Goal: Transaction & Acquisition: Purchase product/service

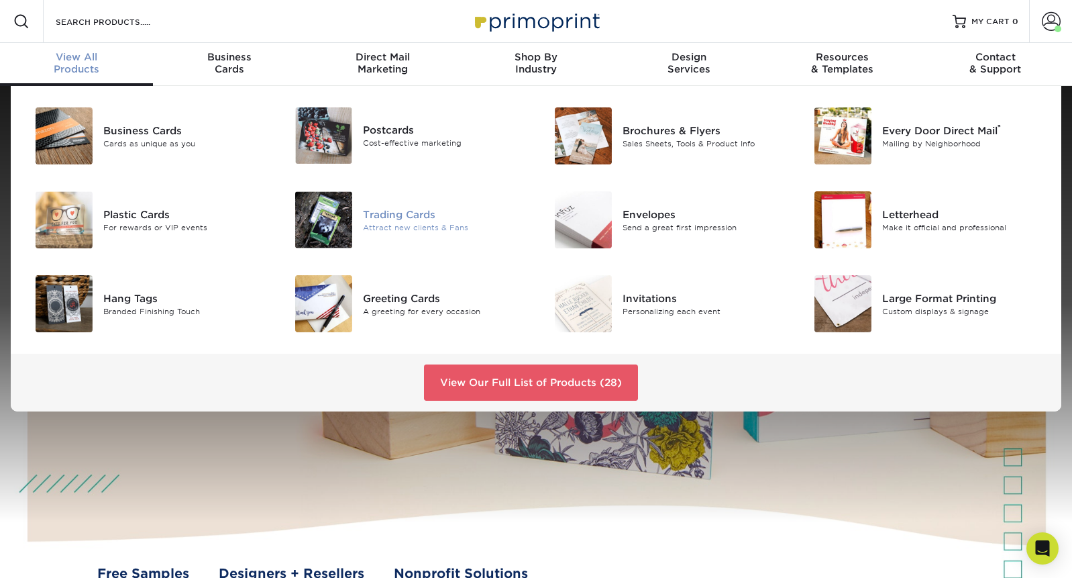
click at [396, 213] on div "Trading Cards" at bounding box center [444, 214] width 163 height 15
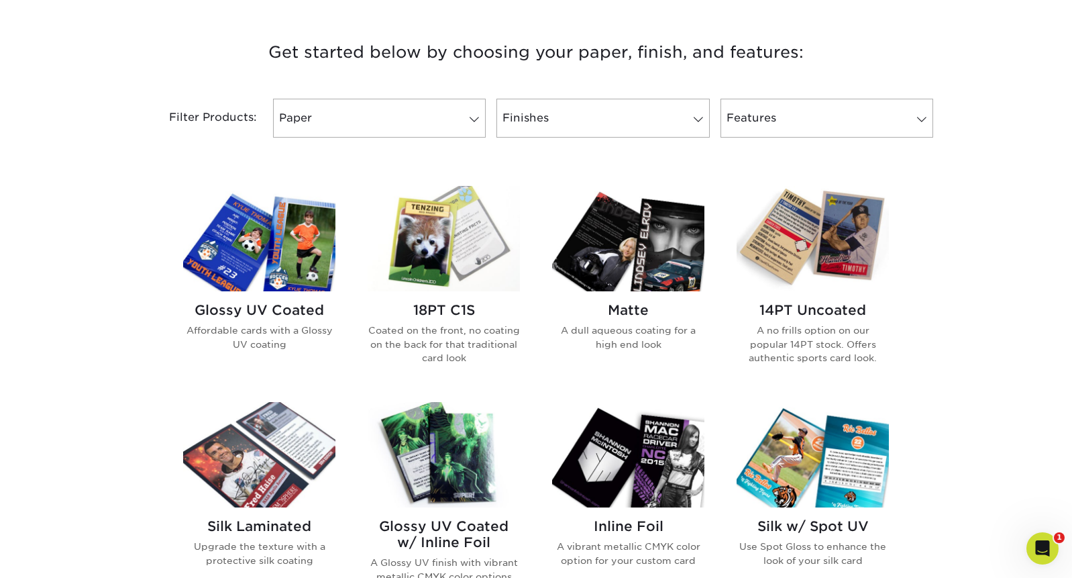
scroll to position [587, 0]
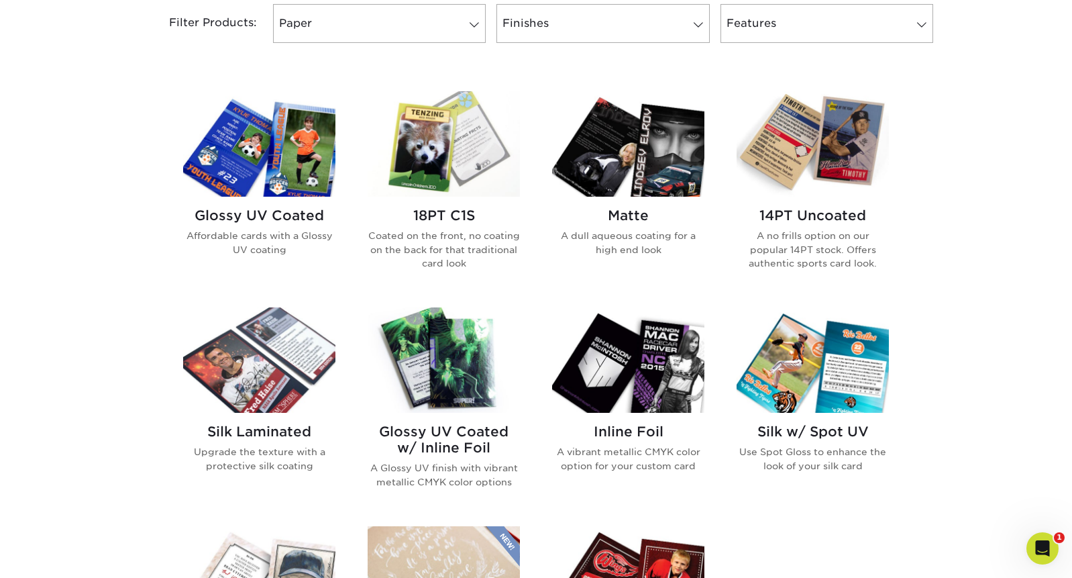
click at [288, 171] on img at bounding box center [259, 143] width 152 height 105
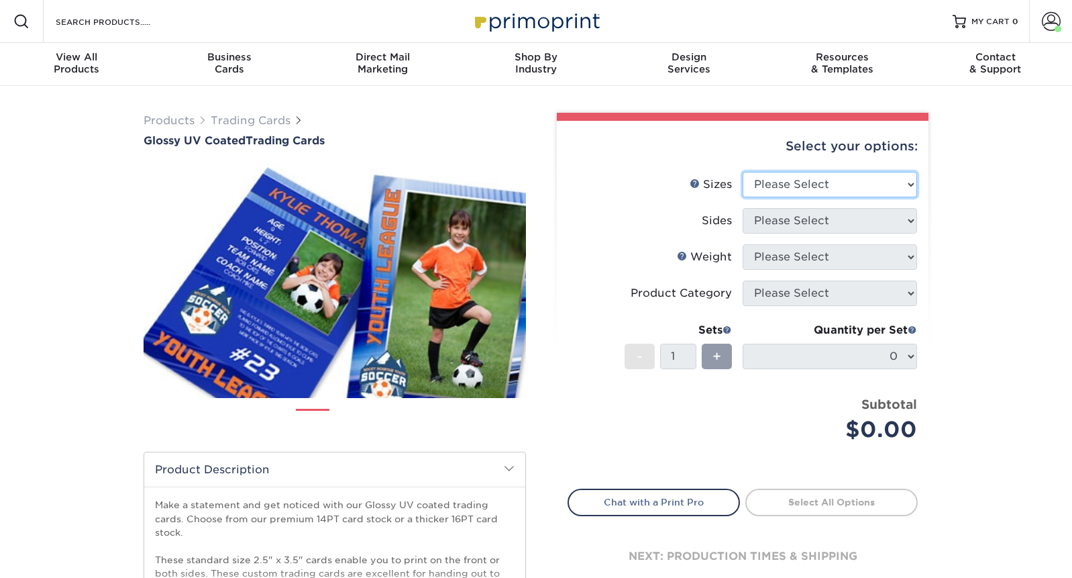
click at [855, 184] on select "Please Select 2.5" x 3.5"" at bounding box center [830, 184] width 174 height 25
select select "2.50x3.50"
click at [743, 172] on select "Please Select 2.5" x 3.5"" at bounding box center [830, 184] width 174 height 25
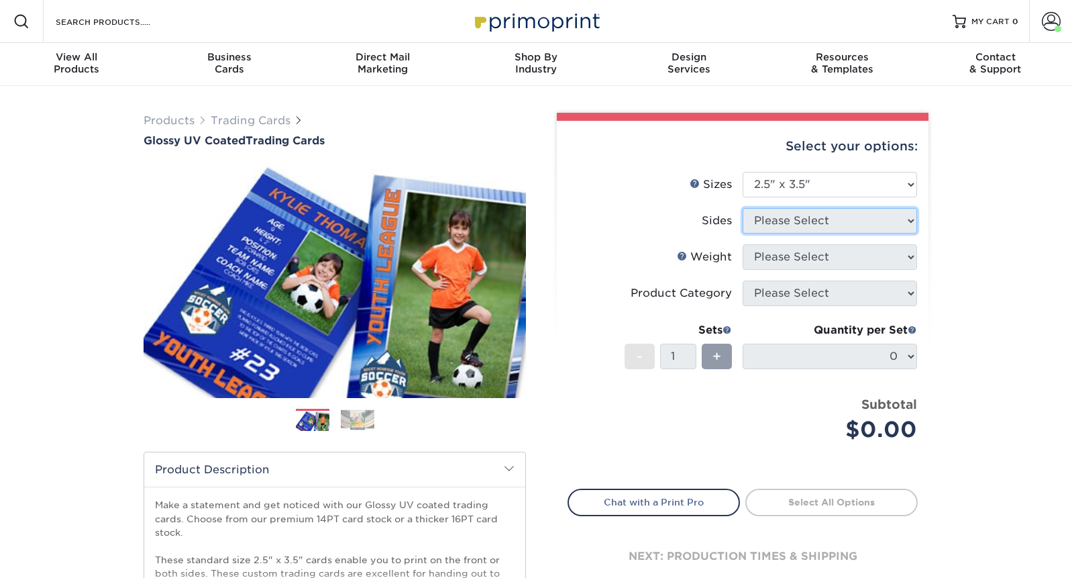
click at [832, 214] on select "Please Select" at bounding box center [830, 220] width 174 height 25
select select "13abbda7-1d64-4f25-8bb2-c179b224825d"
click at [743, 208] on select "Please Select Print Both Sides Print Front Only" at bounding box center [830, 220] width 174 height 25
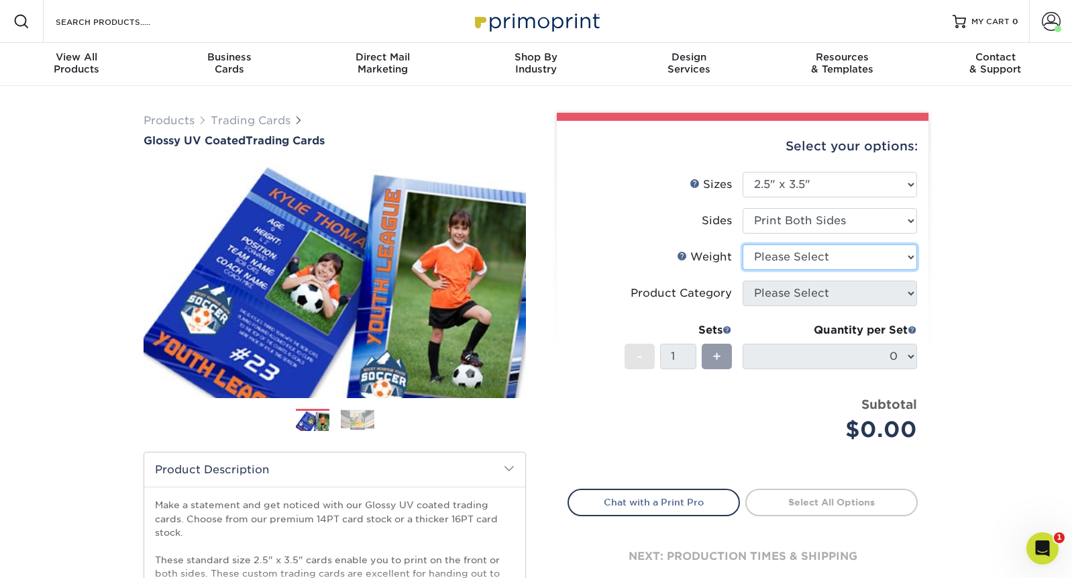
click at [830, 258] on select "Please Select 16PT 14PT 18PT C1S" at bounding box center [830, 256] width 174 height 25
select select "16PT"
click at [743, 244] on select "Please Select 16PT 14PT 18PT C1S" at bounding box center [830, 256] width 174 height 25
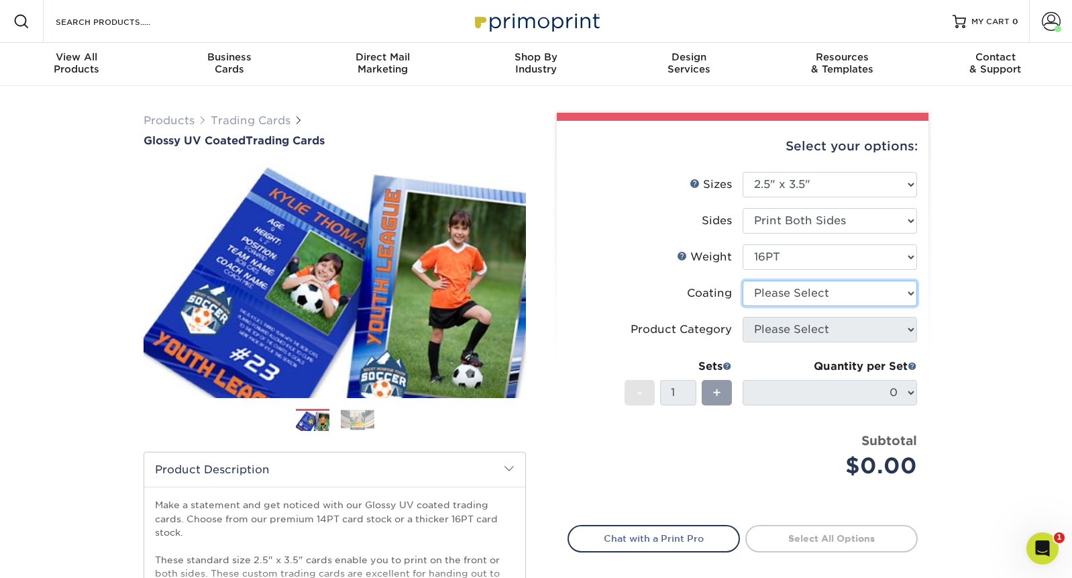
click at [820, 291] on select at bounding box center [830, 292] width 174 height 25
select select "1e8116af-acfc-44b1-83dc-8181aa338834"
click at [743, 280] on select at bounding box center [830, 292] width 174 height 25
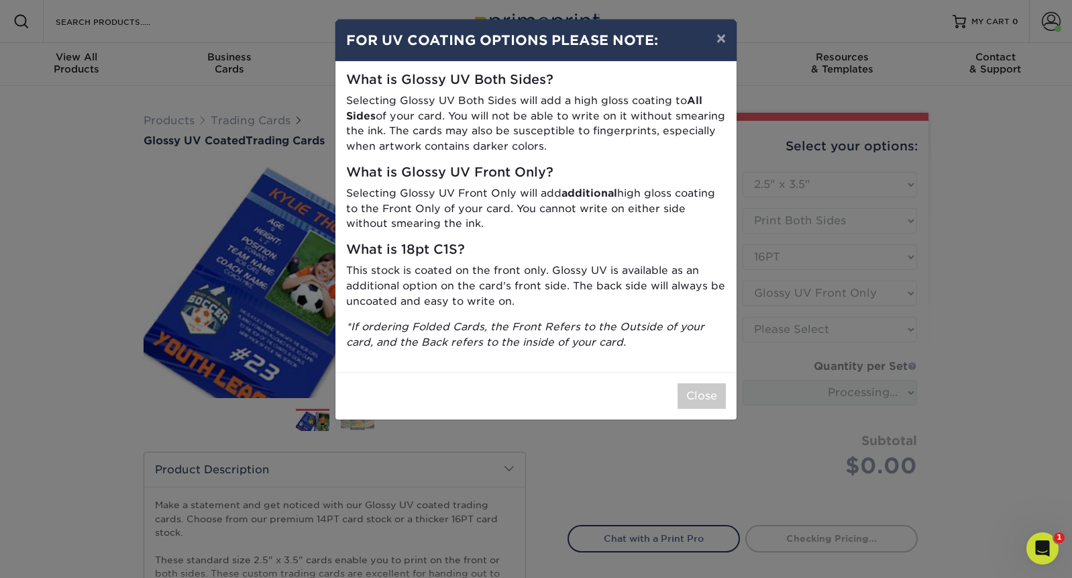
click at [676, 413] on div "Close" at bounding box center [535, 396] width 401 height 48
click at [684, 406] on button "Close" at bounding box center [702, 395] width 48 height 25
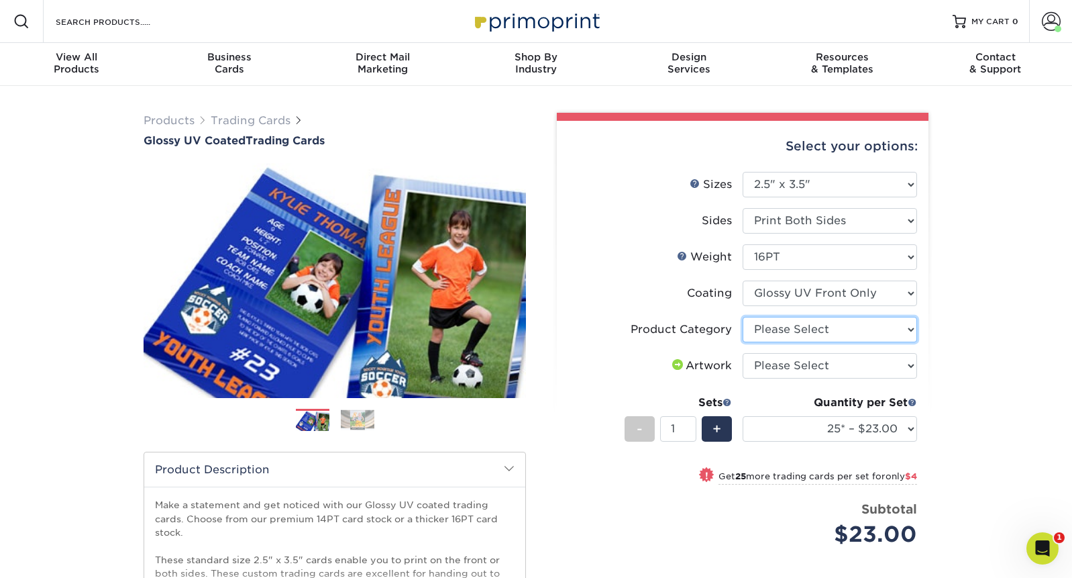
click at [873, 329] on select "Please Select Trading Cards" at bounding box center [830, 329] width 174 height 25
select select "c2f9bce9-36c2-409d-b101-c29d9d031e18"
click at [743, 317] on select "Please Select Trading Cards" at bounding box center [830, 329] width 174 height 25
click at [847, 361] on select "Please Select I will upload files I need a design - $100" at bounding box center [830, 365] width 174 height 25
select select "upload"
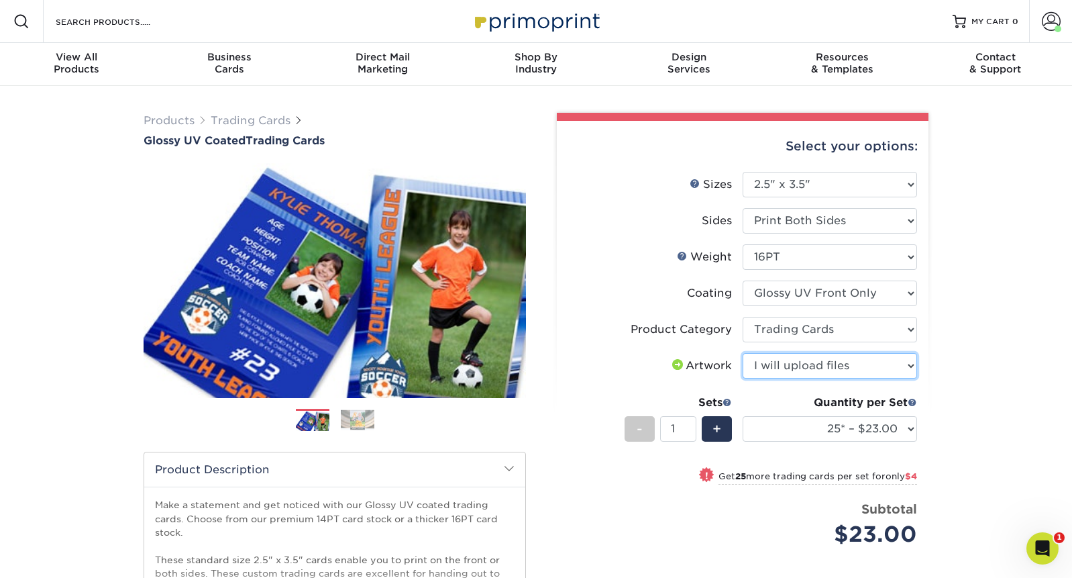
click at [743, 353] on select "Please Select I will upload files I need a design - $100" at bounding box center [830, 365] width 174 height 25
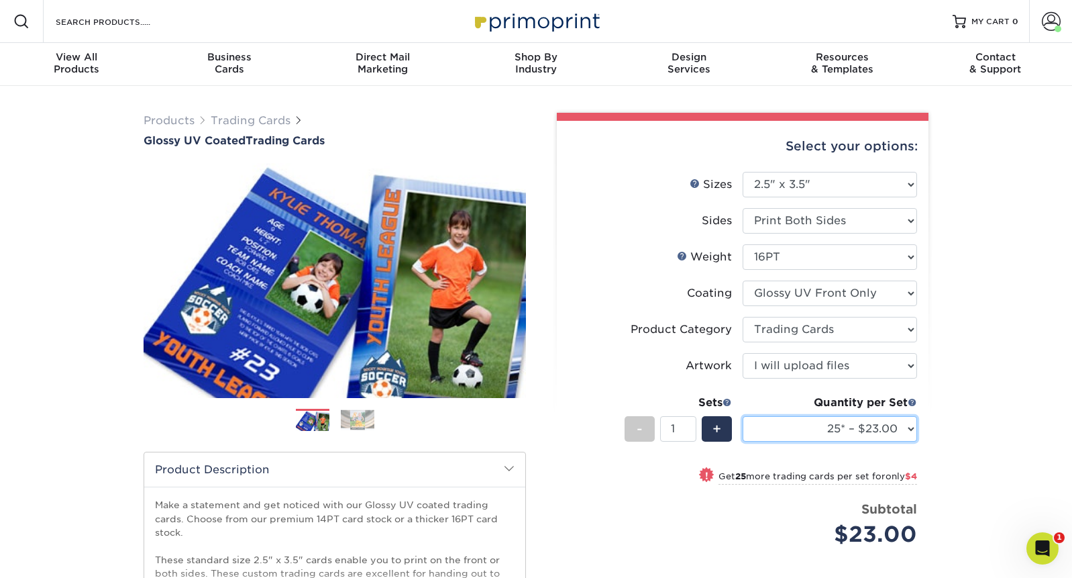
click at [861, 427] on select "25* – $23.00 50* – $27.00 75* – $33.00 100* – $37.00 250* – $47.00 500 – $58.00…" at bounding box center [830, 428] width 174 height 25
select select "500 – $58.00"
click at [743, 416] on select "25* – $23.00 50* – $27.00 75* – $33.00 100* – $37.00 250* – $47.00 500 – $58.00…" at bounding box center [830, 428] width 174 height 25
click at [720, 426] on span "+" at bounding box center [716, 429] width 9 height 20
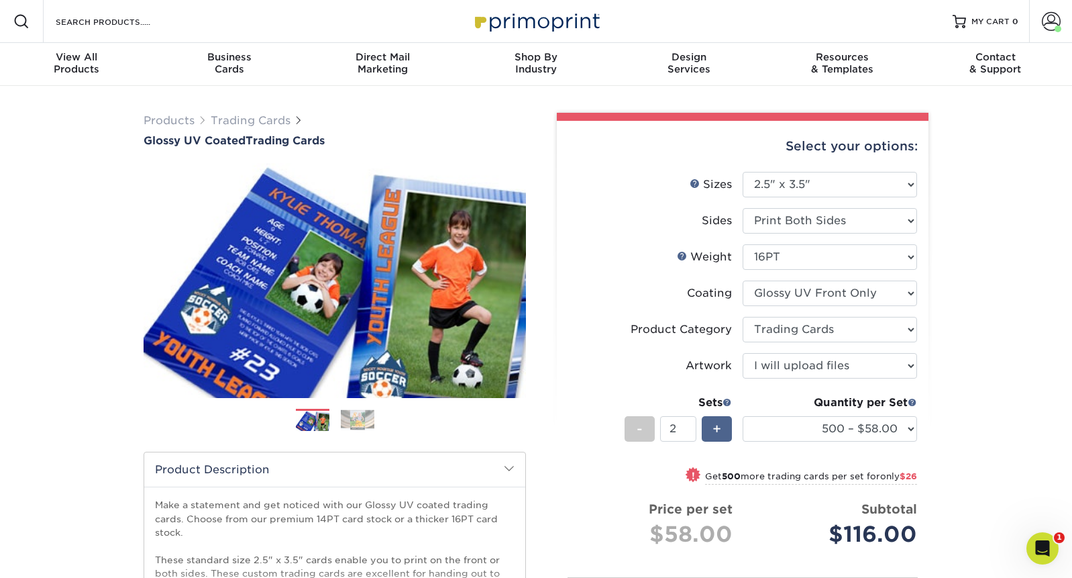
click at [720, 426] on span "+" at bounding box center [716, 429] width 9 height 20
type input "3"
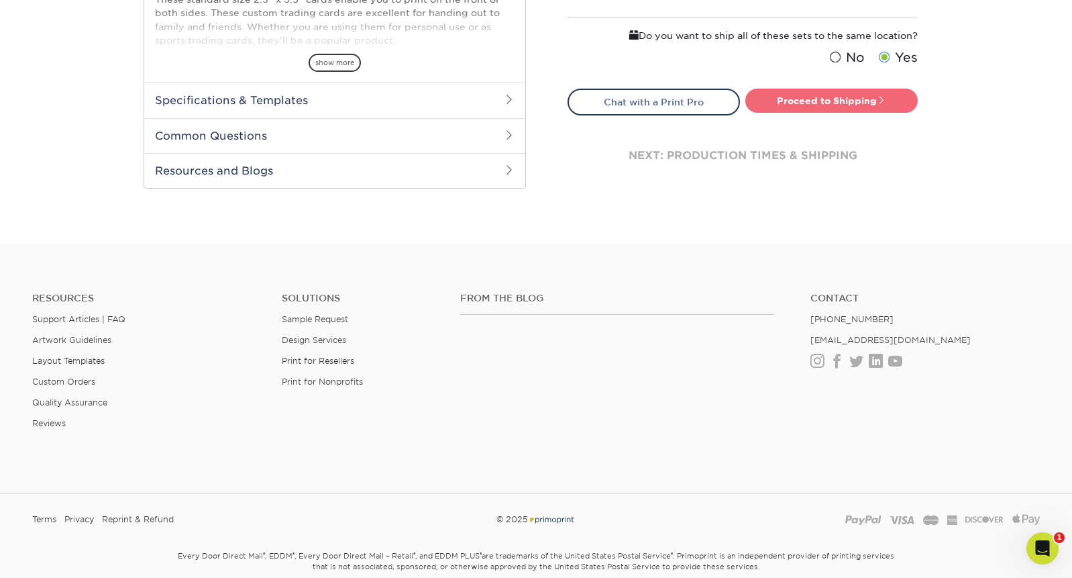
click at [845, 107] on link "Proceed to Shipping" at bounding box center [831, 101] width 172 height 24
type input "Set 1"
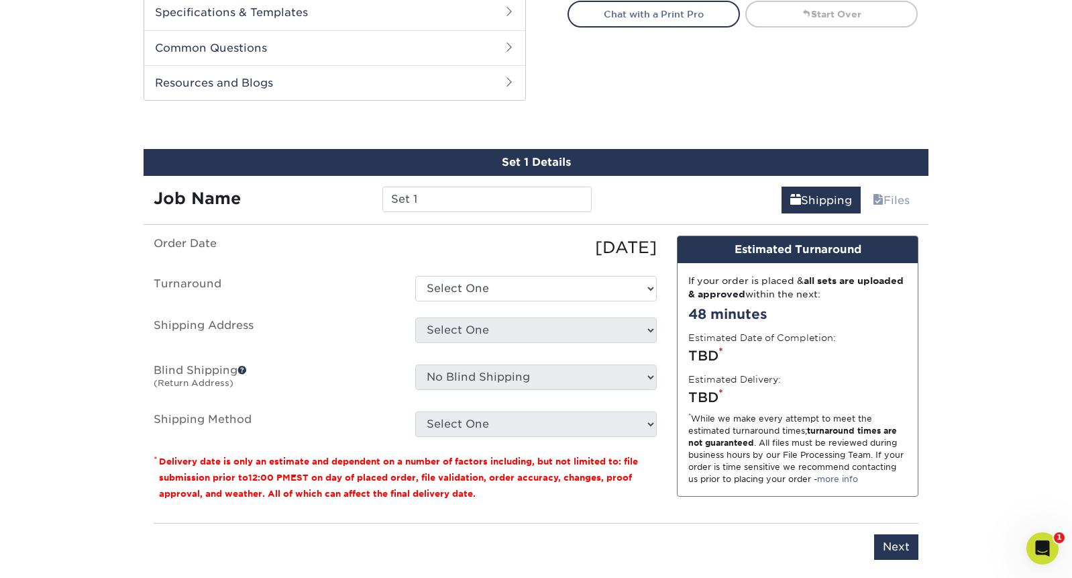
scroll to position [684, 0]
